Goal: Check status: Check status

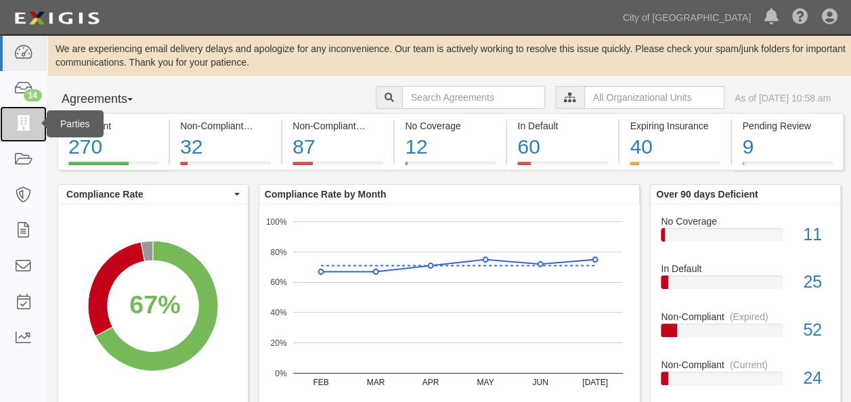
click at [20, 116] on icon at bounding box center [23, 124] width 19 height 16
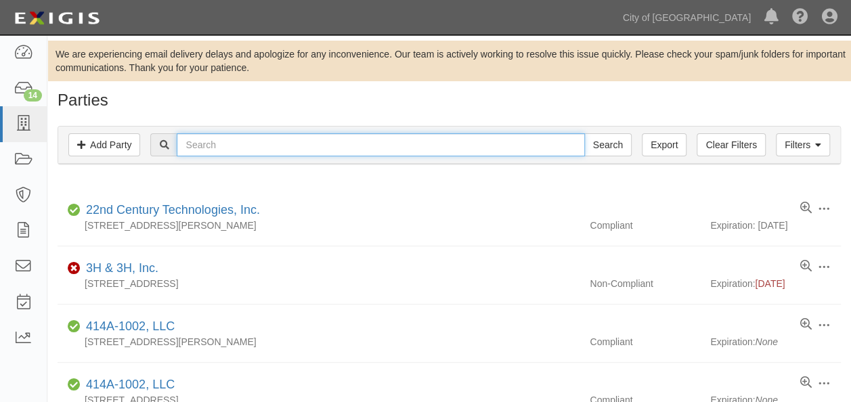
click at [233, 142] on input "text" at bounding box center [381, 144] width 408 height 23
click at [233, 146] on input "text" at bounding box center [381, 144] width 408 height 23
paste input "Distinguished Communications"
type input "Distinguished Communications"
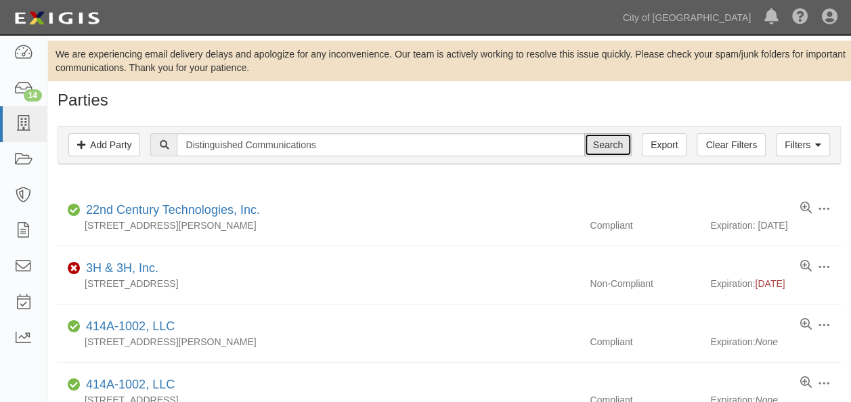
click at [609, 144] on input "Search" at bounding box center [607, 144] width 47 height 23
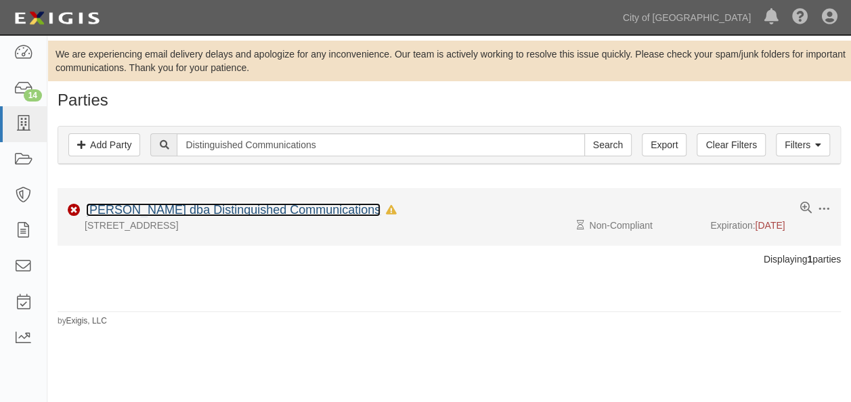
click at [297, 213] on link "[PERSON_NAME] dba Distinguished Communications" at bounding box center [233, 210] width 295 height 14
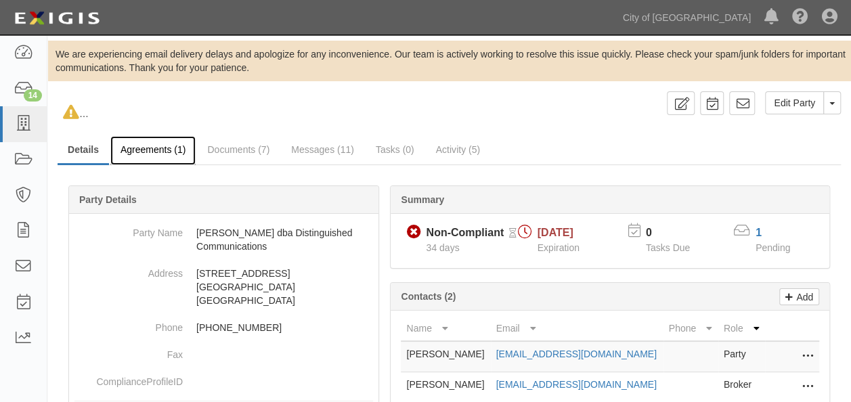
click at [165, 149] on link "Agreements (1)" at bounding box center [152, 150] width 85 height 29
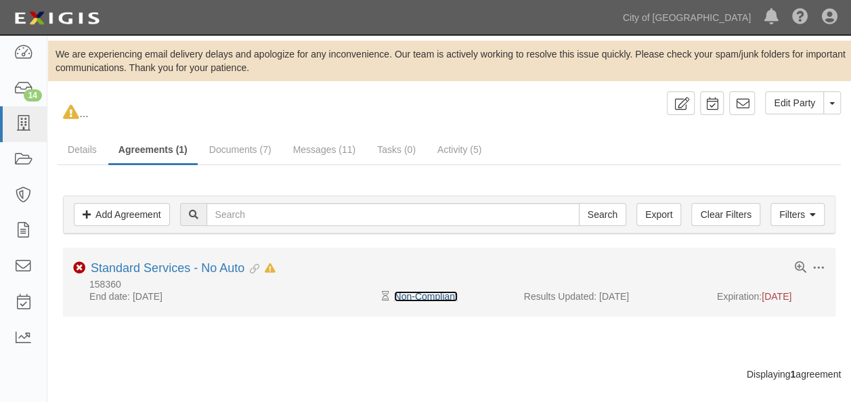
click at [427, 295] on link "Non-Compliant" at bounding box center [425, 296] width 63 height 11
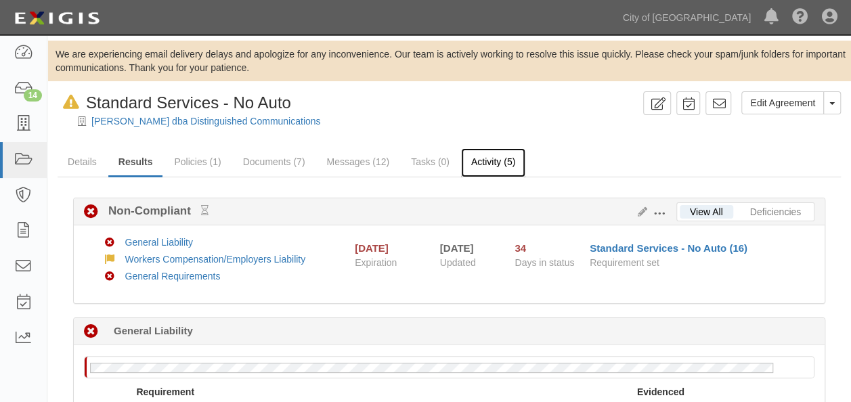
click at [483, 164] on link "Activity (5)" at bounding box center [493, 162] width 64 height 29
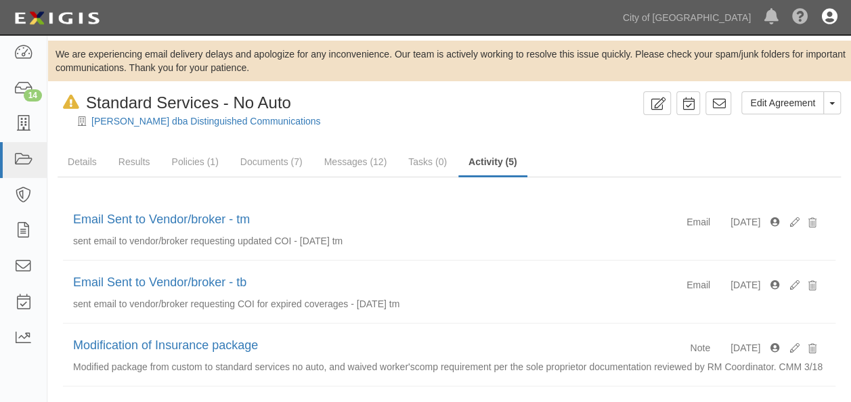
click at [833, 14] on icon at bounding box center [830, 17] width 16 height 16
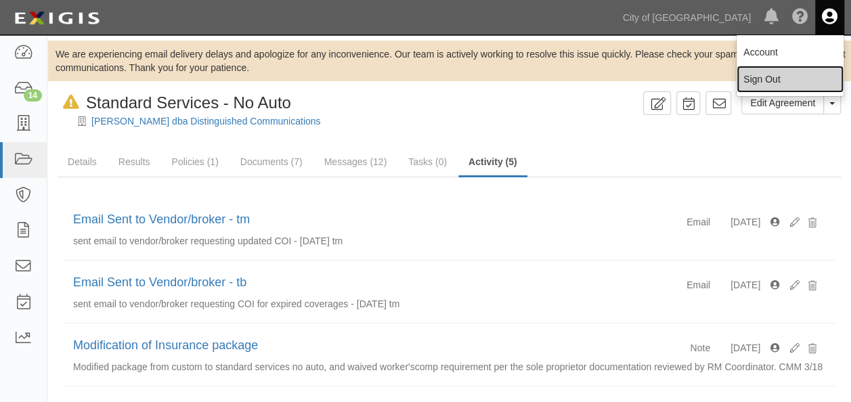
click at [751, 80] on link "Sign Out" at bounding box center [790, 79] width 107 height 27
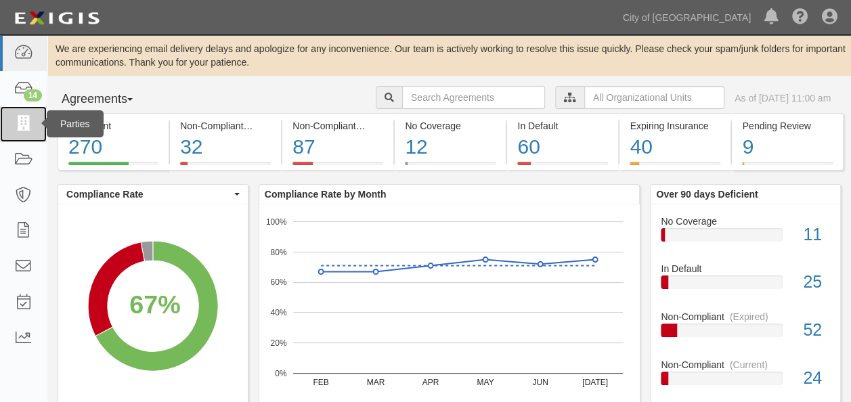
click at [24, 124] on icon at bounding box center [23, 124] width 19 height 16
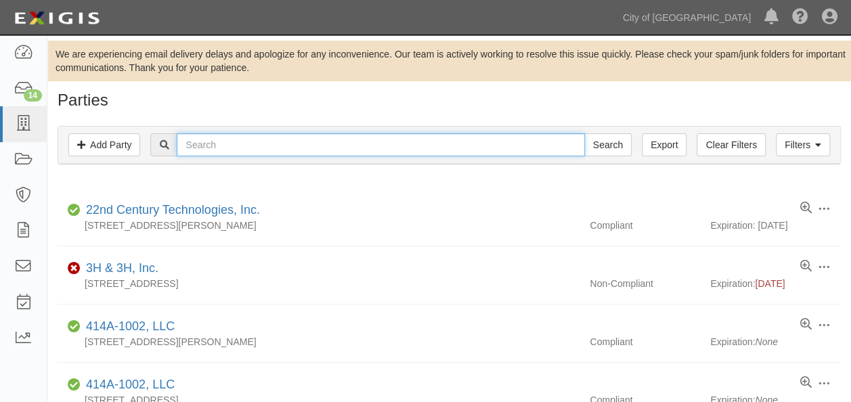
click at [225, 144] on input "text" at bounding box center [381, 144] width 408 height 23
paste input "Distinguished Communications"
type input "Distinguished Communications"
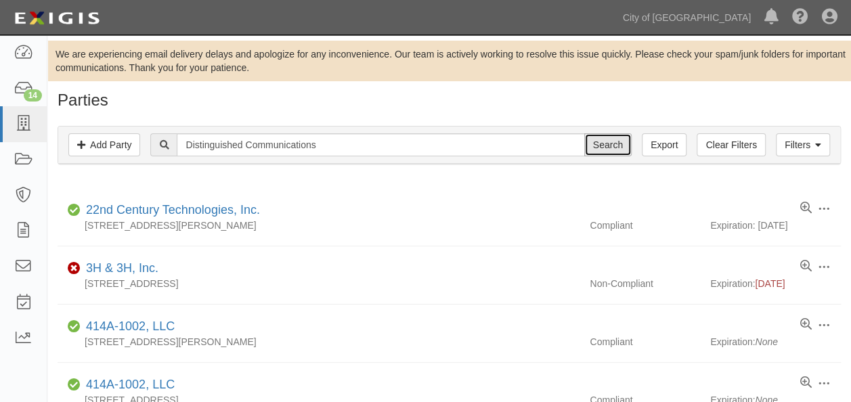
click at [611, 145] on input "Search" at bounding box center [607, 144] width 47 height 23
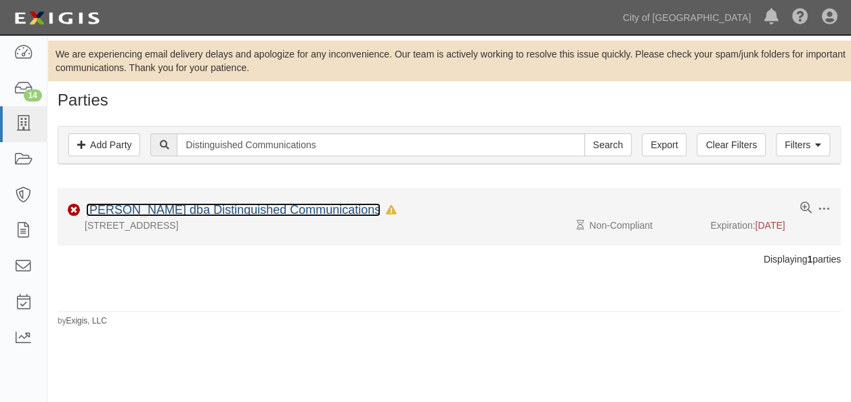
click at [298, 209] on link "Deborah Ostreicher dba Distinguished Communications" at bounding box center [233, 210] width 295 height 14
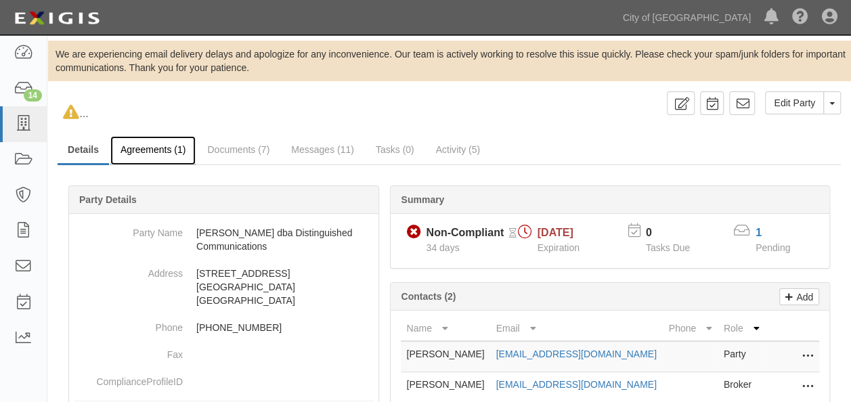
click at [168, 148] on link "Agreements (1)" at bounding box center [152, 150] width 85 height 29
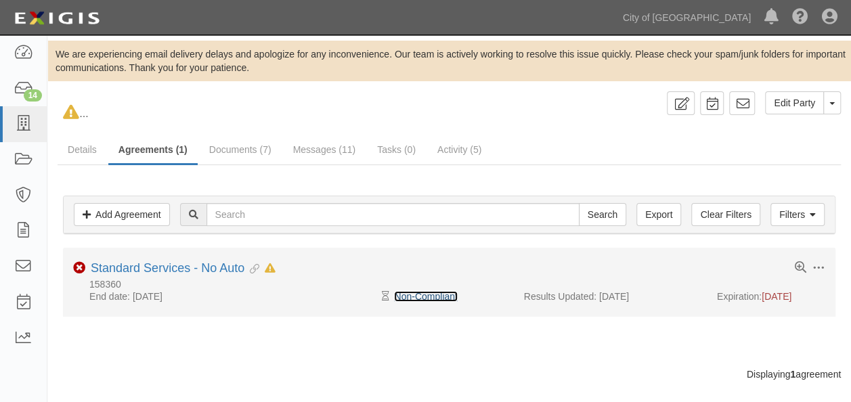
click at [420, 294] on link "Non-Compliant" at bounding box center [425, 296] width 63 height 11
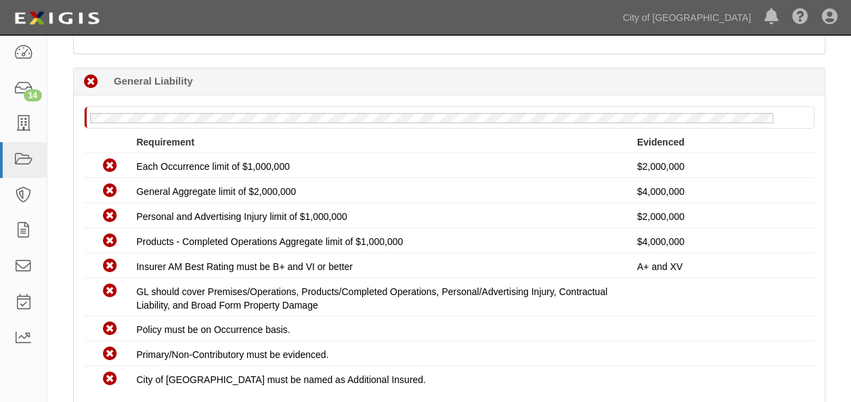
scroll to position [271, 0]
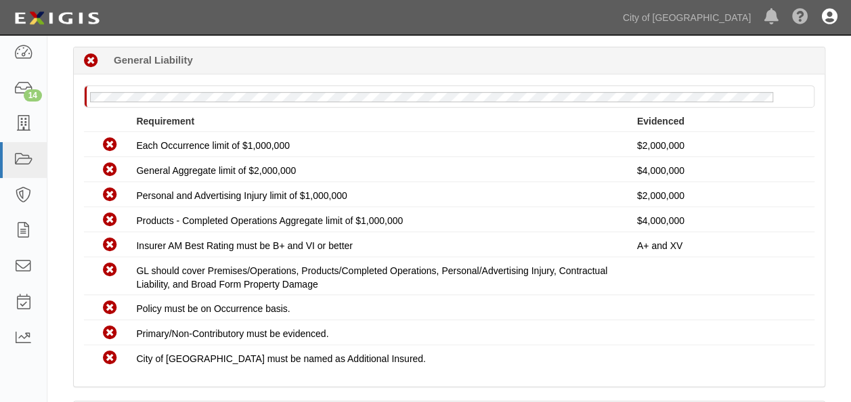
click at [836, 12] on icon at bounding box center [830, 17] width 16 height 16
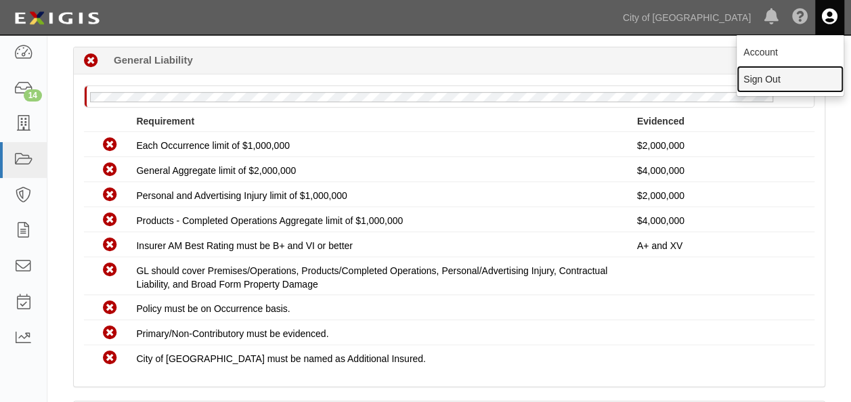
click at [774, 79] on link "Sign Out" at bounding box center [790, 79] width 107 height 27
